Goal: Find specific page/section: Find specific page/section

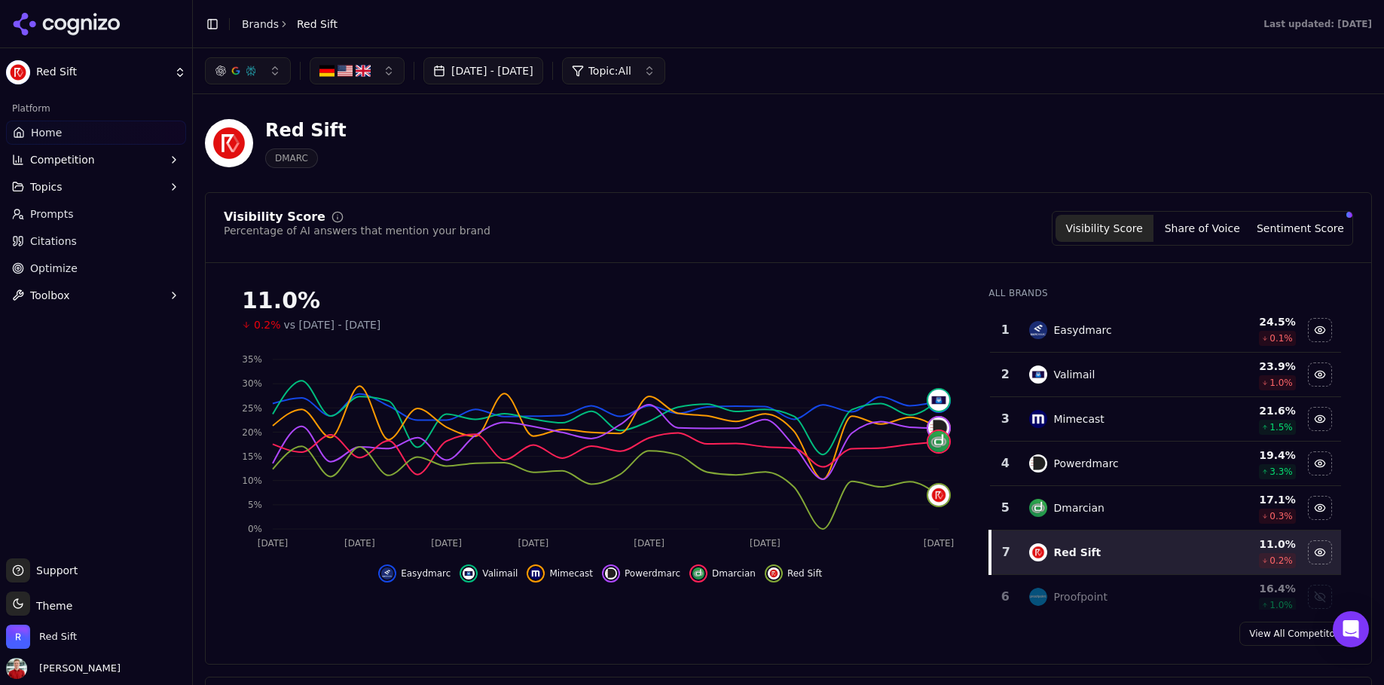
click at [1101, 334] on div "Easydmarc" at bounding box center [1111, 330] width 164 height 18
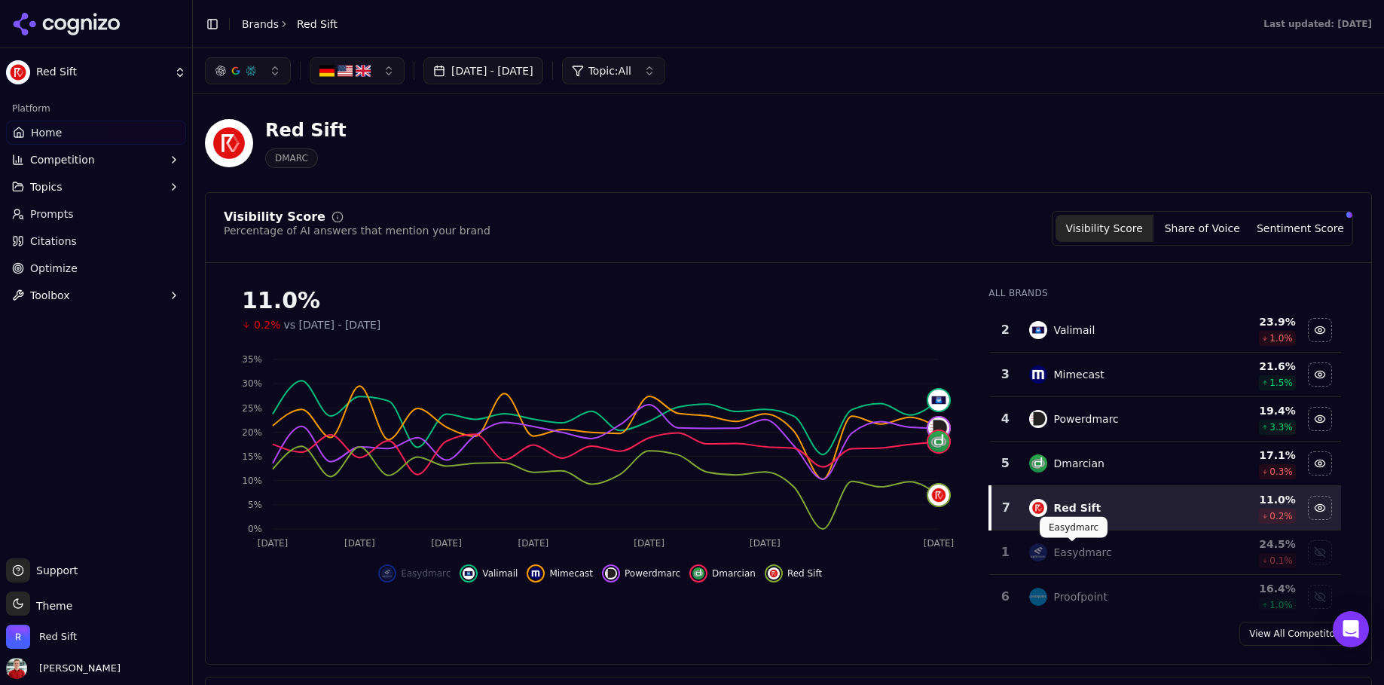
click at [1073, 549] on div "Easydmarc" at bounding box center [1082, 552] width 58 height 15
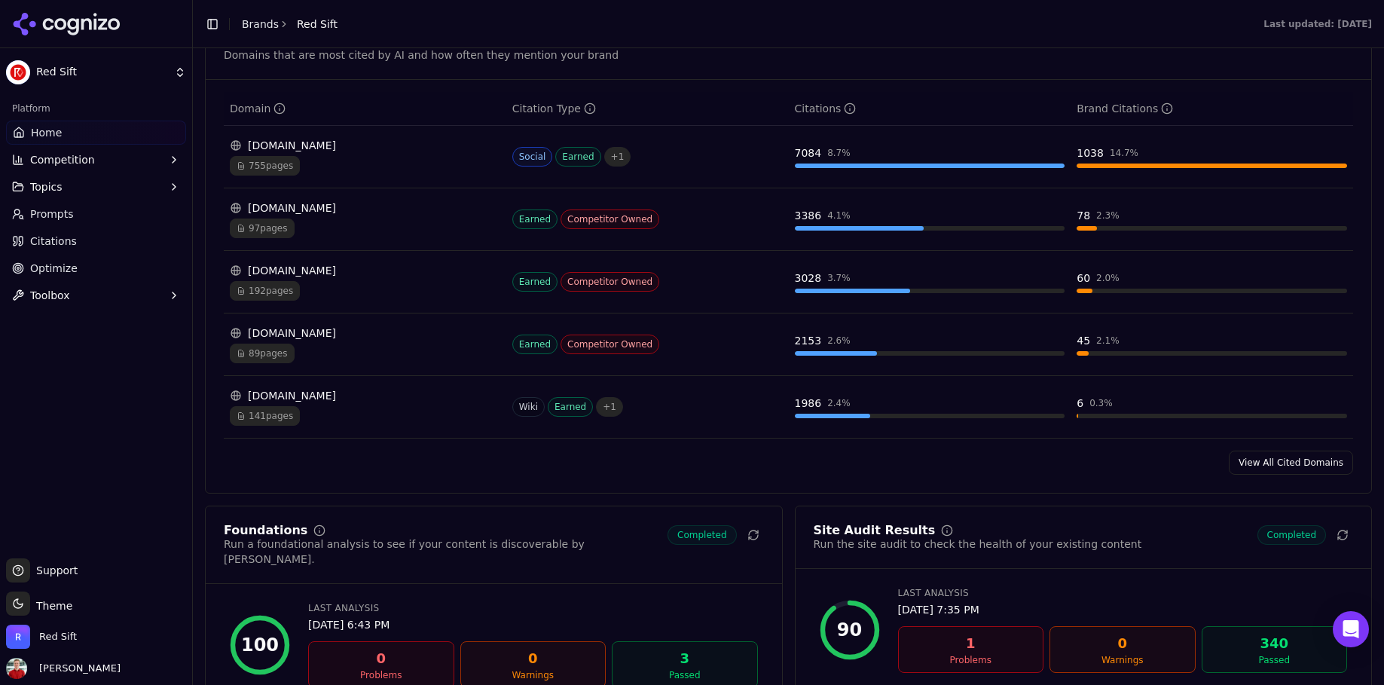
scroll to position [1610, 0]
click at [1250, 457] on link "View All Cited Domains" at bounding box center [1291, 460] width 124 height 24
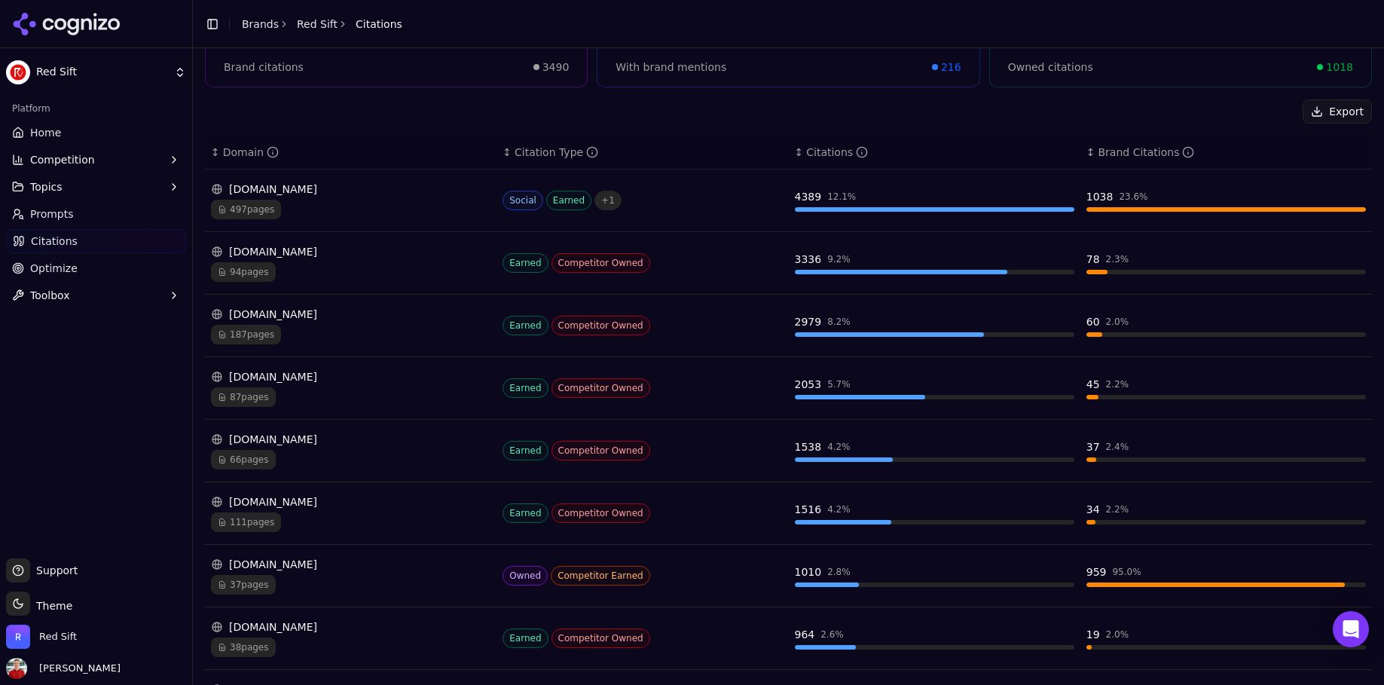
scroll to position [179, 0]
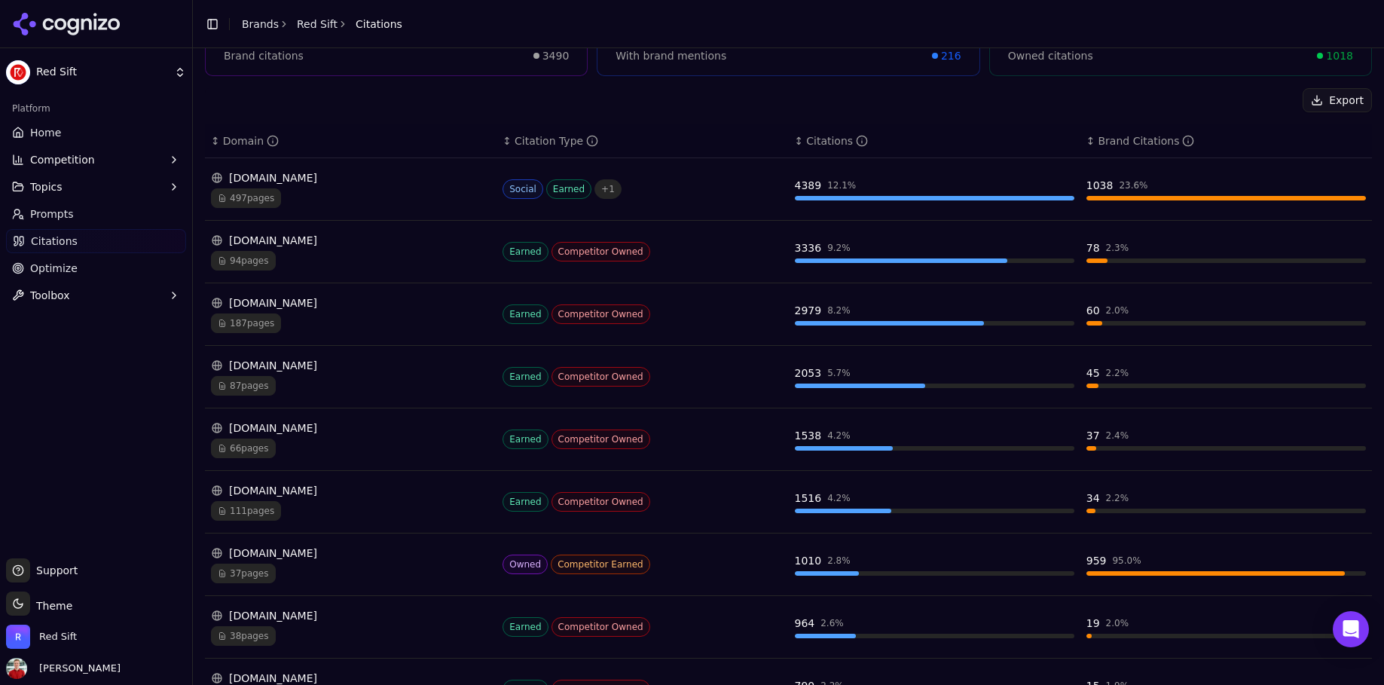
click at [242, 260] on span "94 pages" at bounding box center [243, 261] width 65 height 20
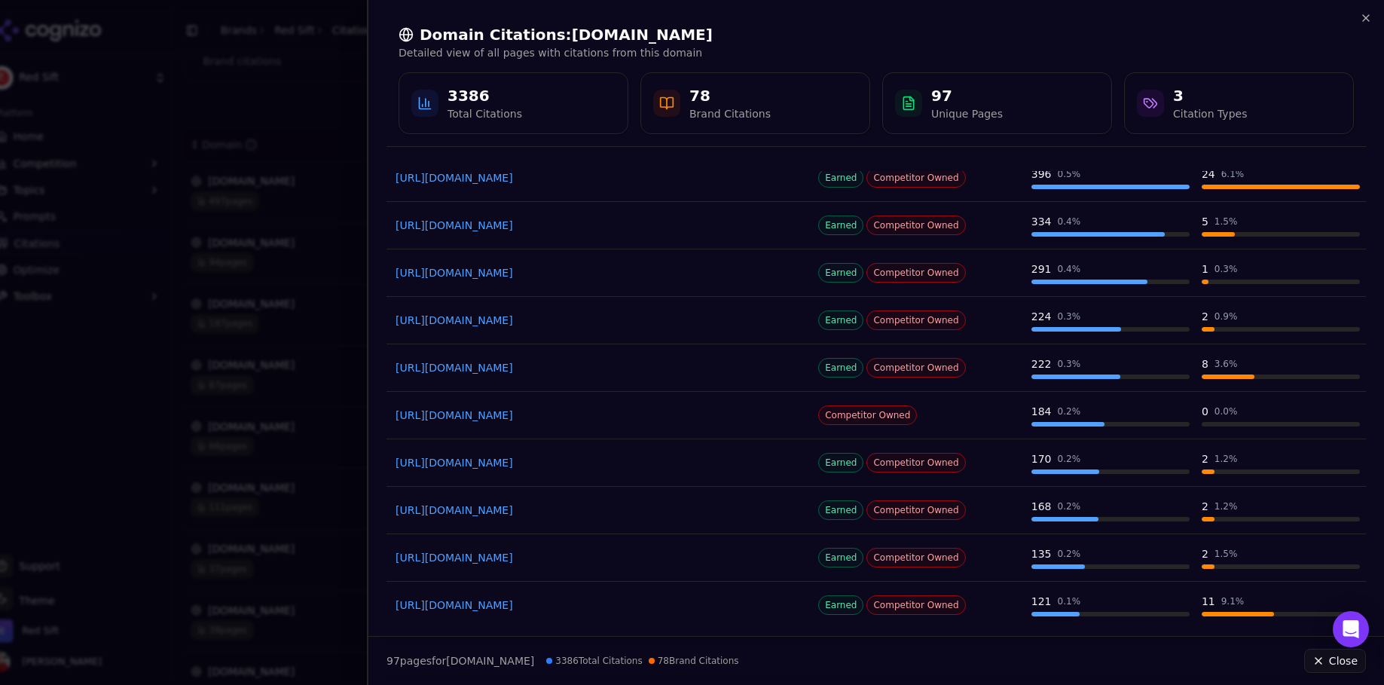
scroll to position [87, 0]
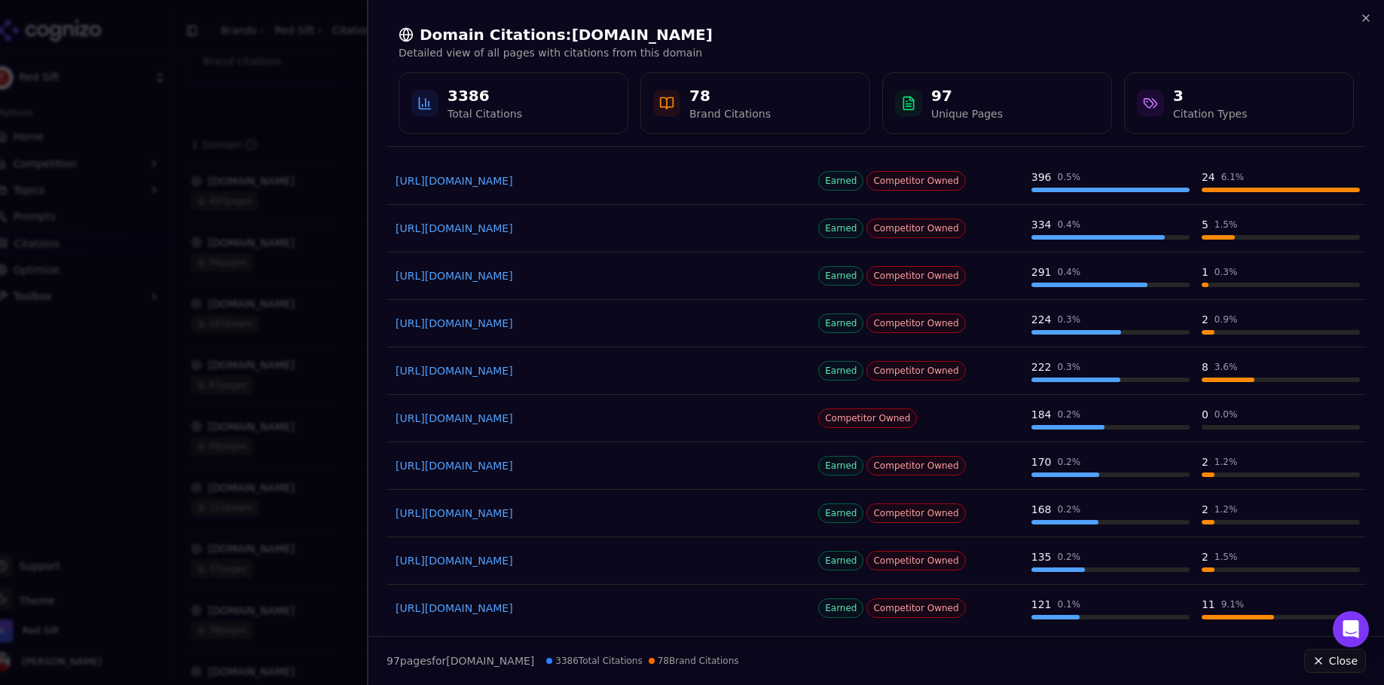
click at [320, 300] on div at bounding box center [692, 342] width 1384 height 685
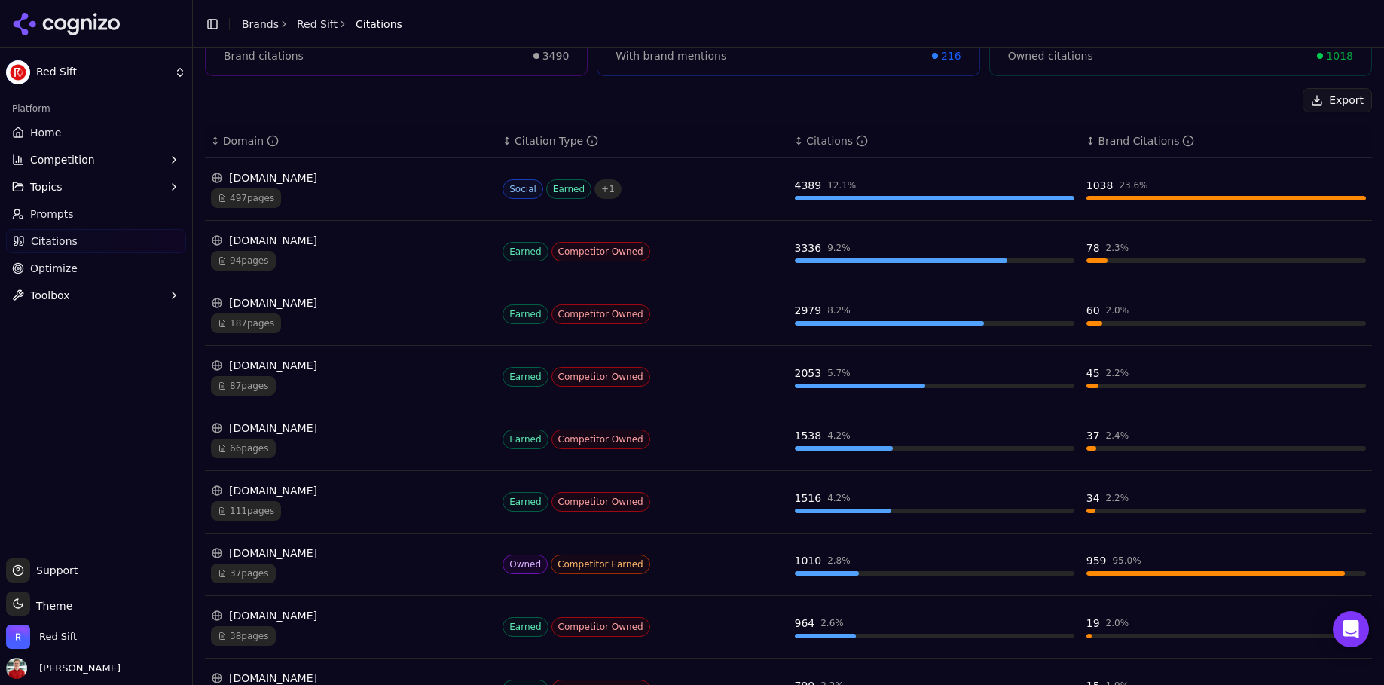
click at [252, 318] on span "187 pages" at bounding box center [246, 323] width 70 height 20
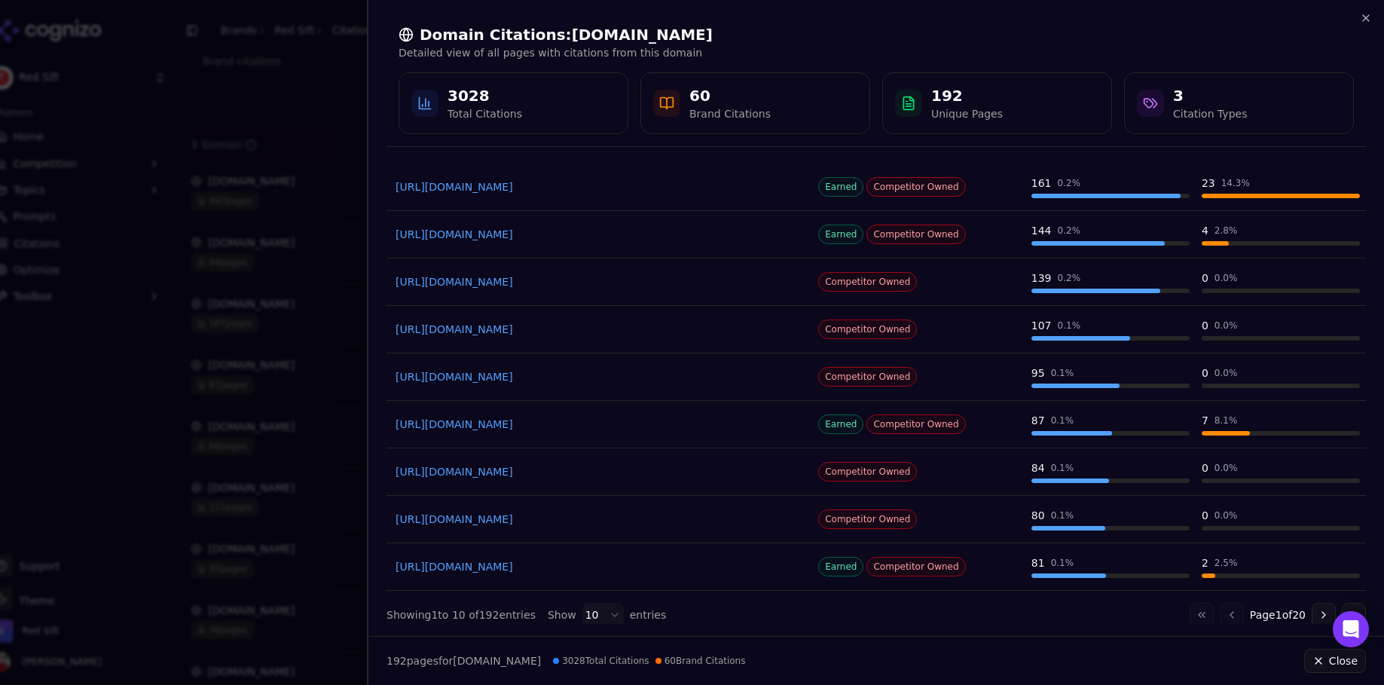
scroll to position [143, 0]
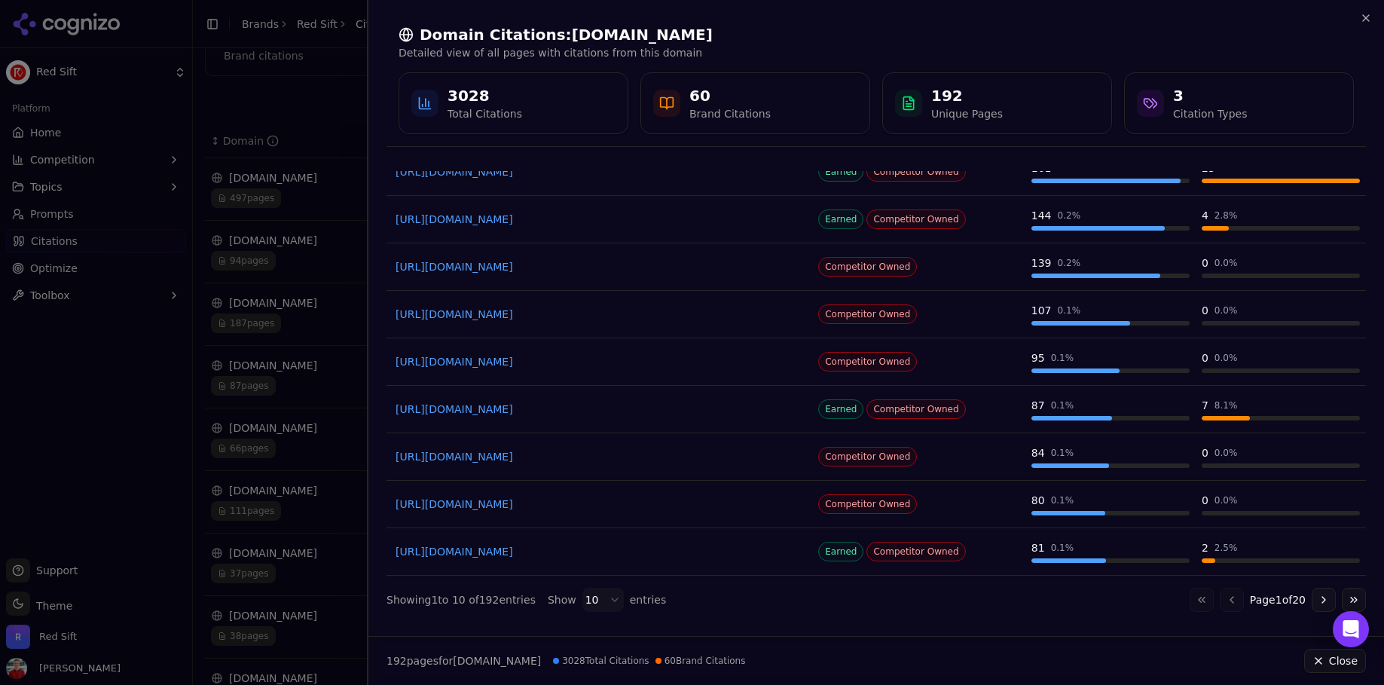
click at [362, 110] on div at bounding box center [692, 342] width 1384 height 685
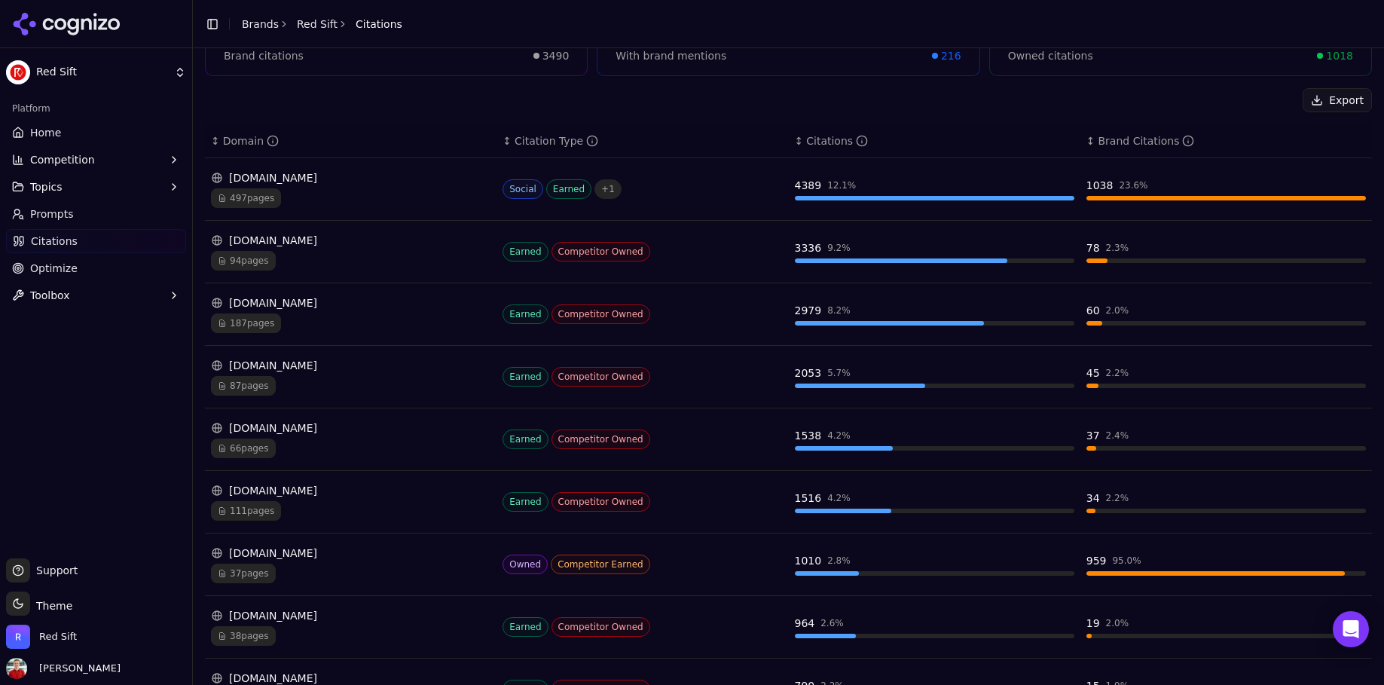
click at [248, 386] on span "87 pages" at bounding box center [243, 386] width 65 height 20
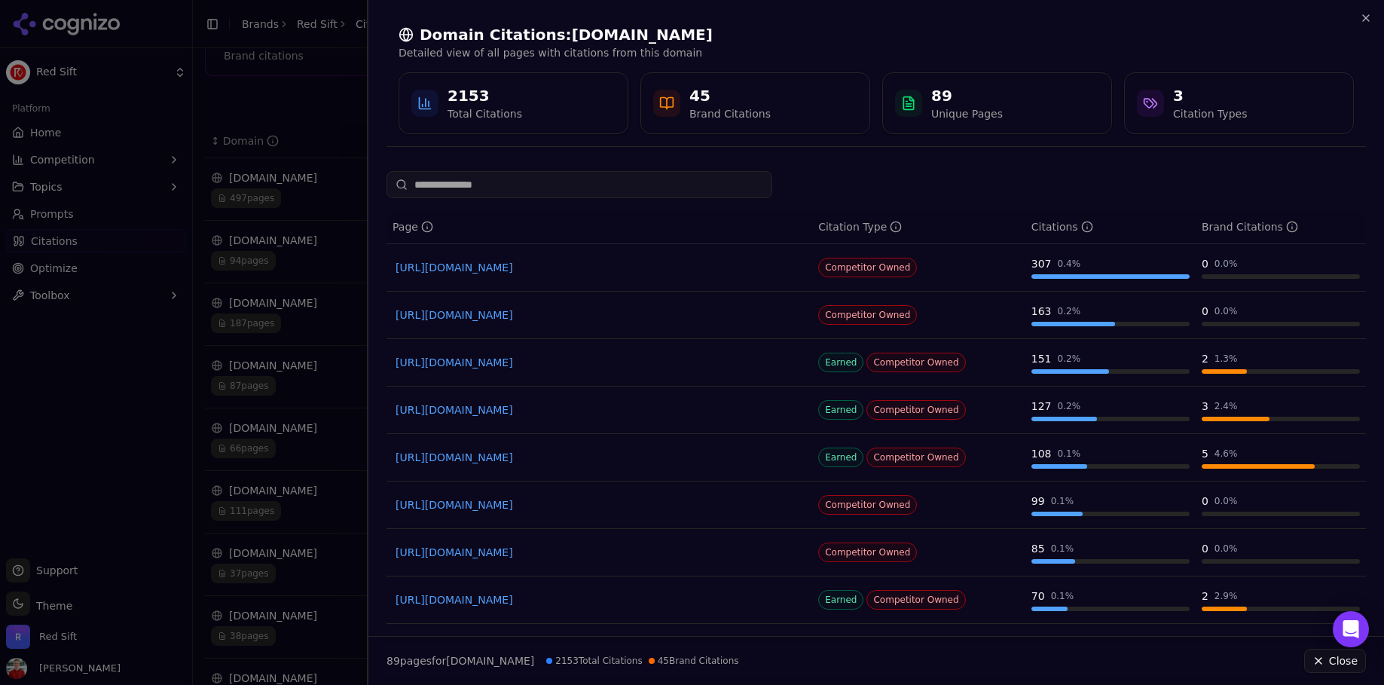
click at [321, 222] on div at bounding box center [692, 342] width 1384 height 685
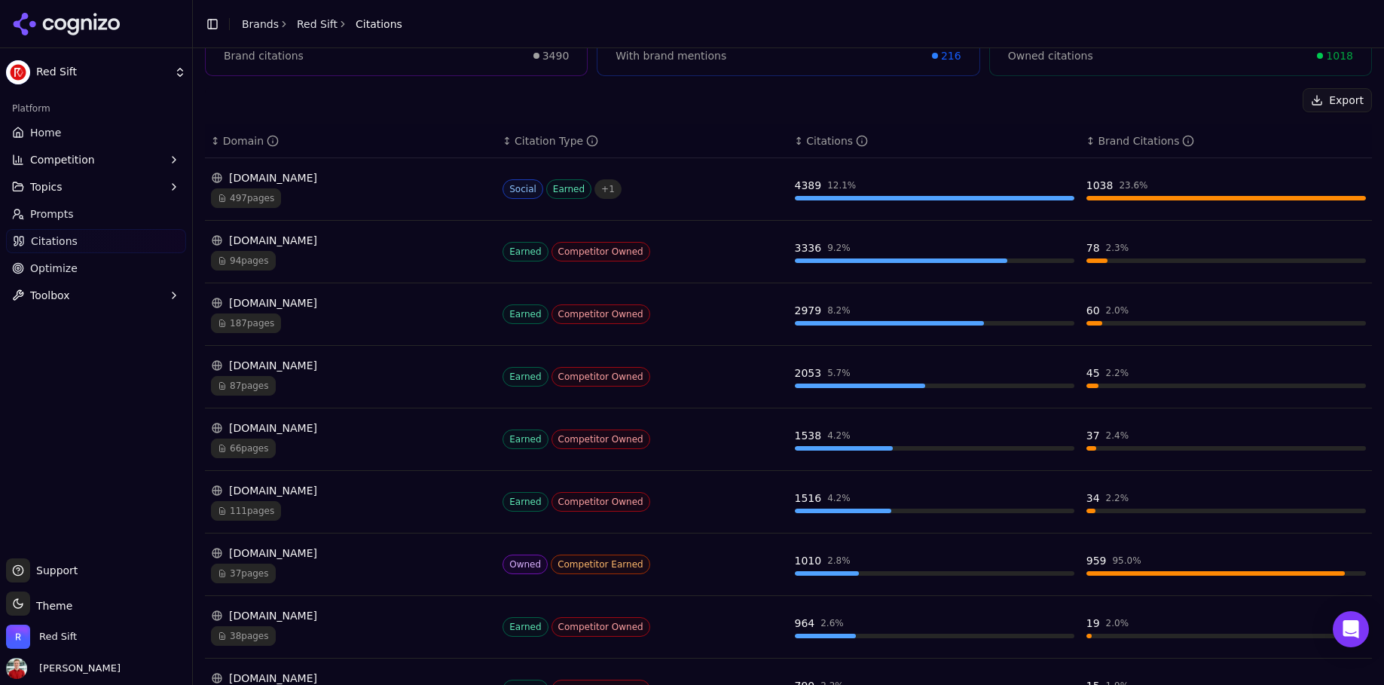
click at [84, 133] on link "Home" at bounding box center [96, 133] width 180 height 24
